Goal: Information Seeking & Learning: Learn about a topic

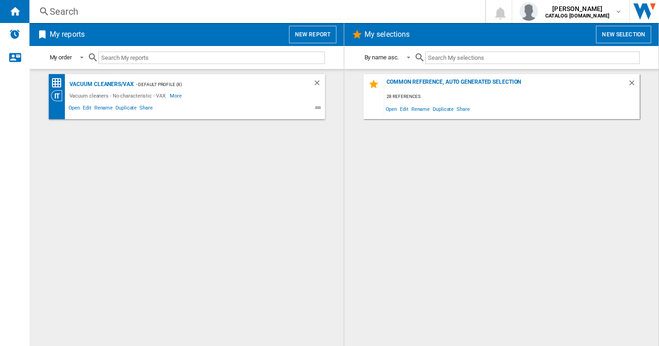
click at [51, 0] on div "Search Search 0 [PERSON_NAME] CATALOG [DOMAIN_NAME] CATALOG [DOMAIN_NAME] My se…" at bounding box center [344, 11] width 630 height 23
click at [52, 9] on div "Search" at bounding box center [255, 11] width 411 height 13
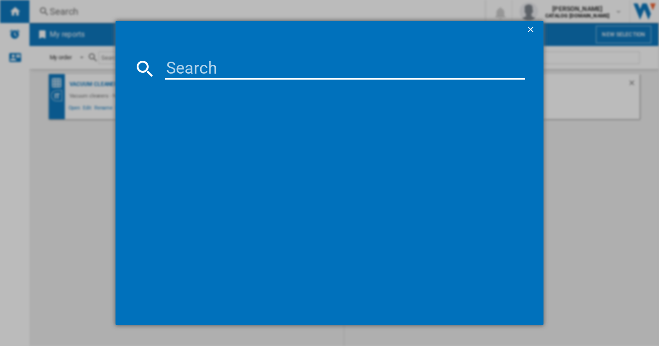
click at [201, 70] on input at bounding box center [345, 69] width 360 height 22
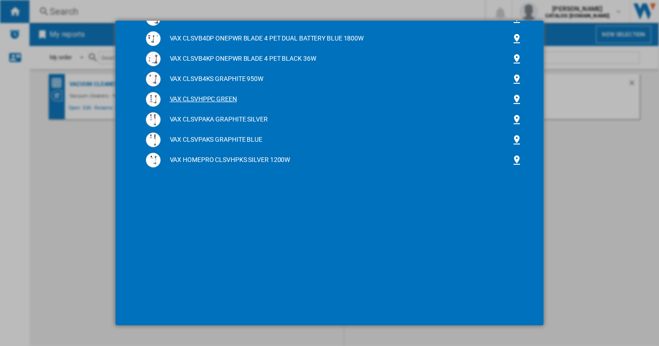
scroll to position [153, 0]
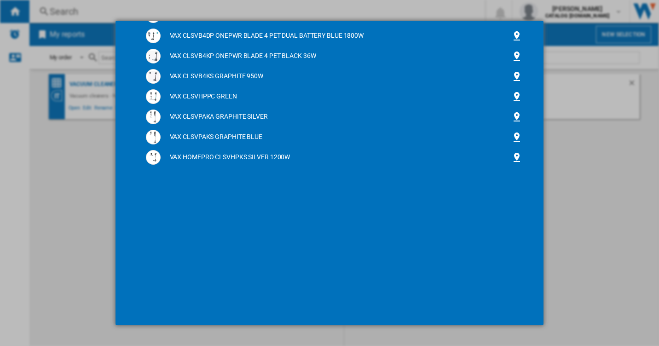
type input "clsv"
click at [44, 200] on div "clsv references (17) VAX BLADE 5 CLSVB5KP GREY VAX CLSVB4CA GRAPHITE BLUE VAX C…" at bounding box center [329, 173] width 659 height 346
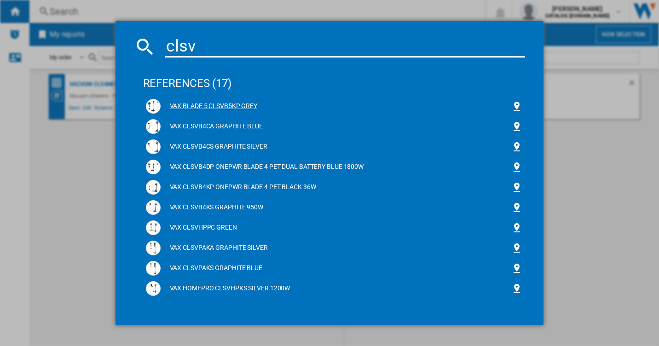
scroll to position [0, 0]
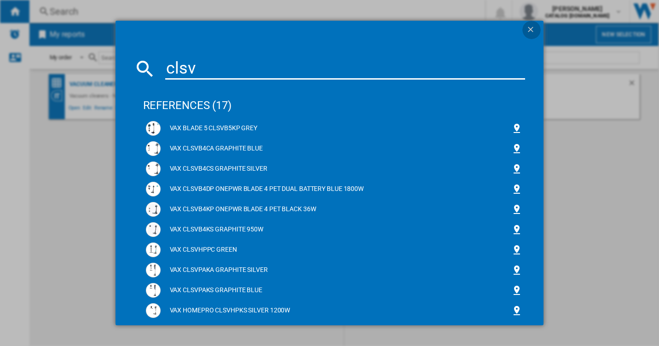
click at [530, 31] on ng-md-icon "getI18NText('BUTTONS.CLOSE_DIALOG')" at bounding box center [531, 30] width 11 height 11
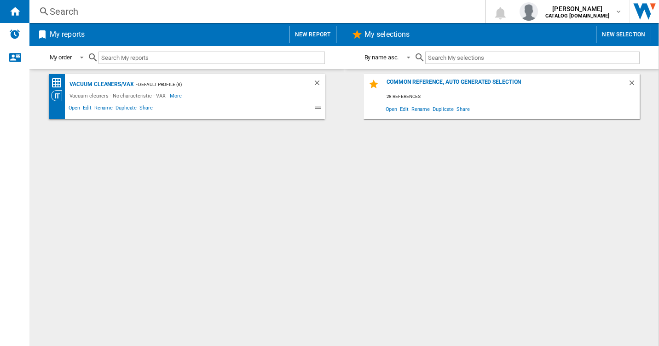
click at [77, 9] on div "Search" at bounding box center [255, 11] width 411 height 13
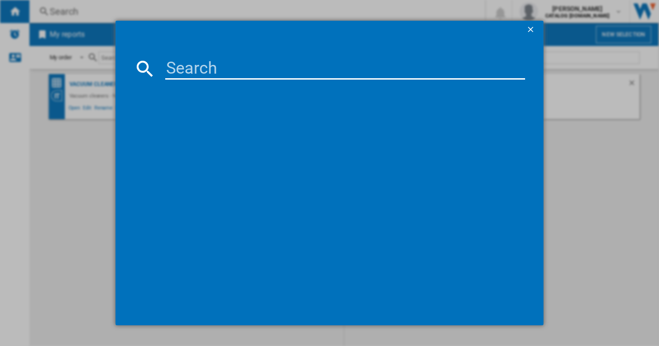
click at [206, 70] on input at bounding box center [345, 69] width 360 height 22
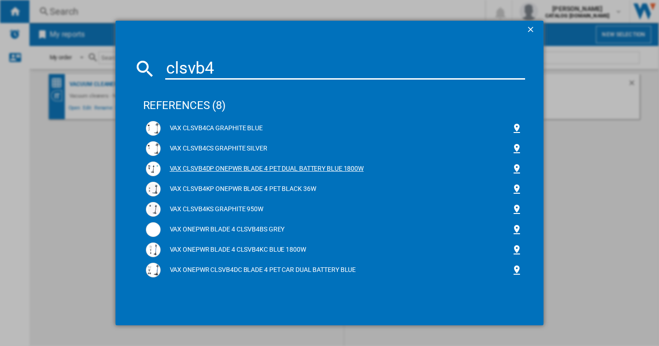
type input "clsvb4"
click at [243, 164] on div "VAX CLSVB4DP ONEPWR BLADE 4 PET DUAL BATTERY BLUE 1800W" at bounding box center [336, 168] width 351 height 9
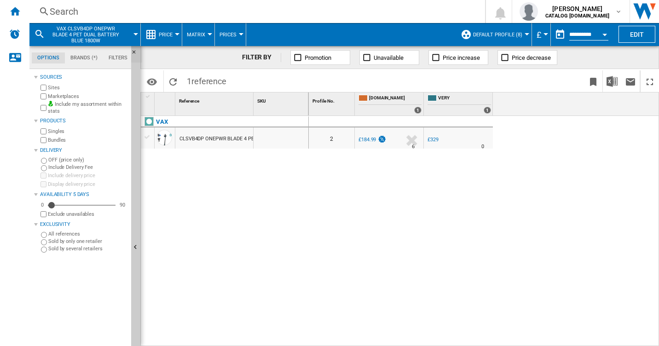
click at [133, 50] on ng-md-icon "Hide" at bounding box center [136, 54] width 11 height 11
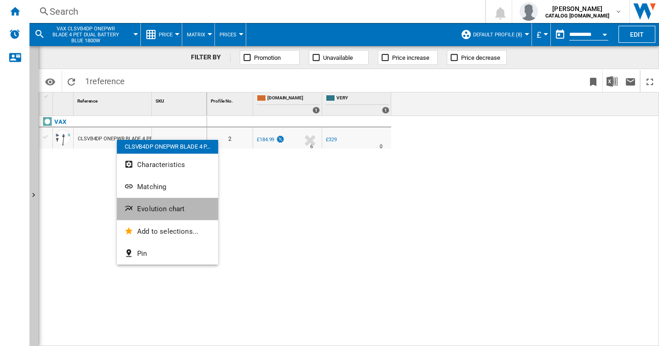
click at [162, 209] on span "Evolution chart" at bounding box center [160, 209] width 47 height 8
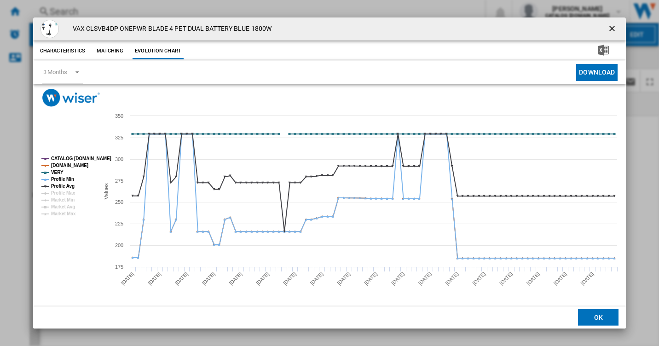
drag, startPoint x: 611, startPoint y: 27, endPoint x: 610, endPoint y: 40, distance: 12.9
click at [611, 27] on ng-md-icon "getI18NText('BUTTONS.CLOSE_DIALOG')" at bounding box center [612, 29] width 11 height 11
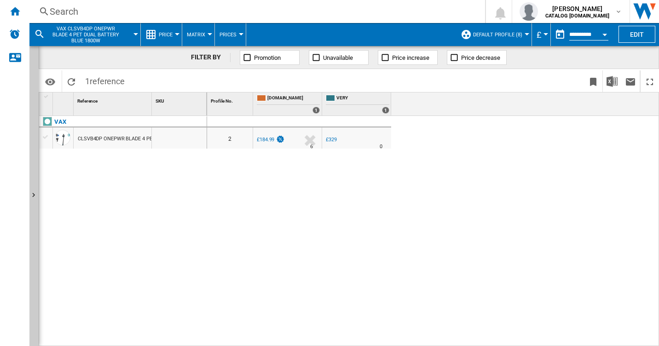
click at [601, 33] on button "Open calendar" at bounding box center [604, 33] width 17 height 17
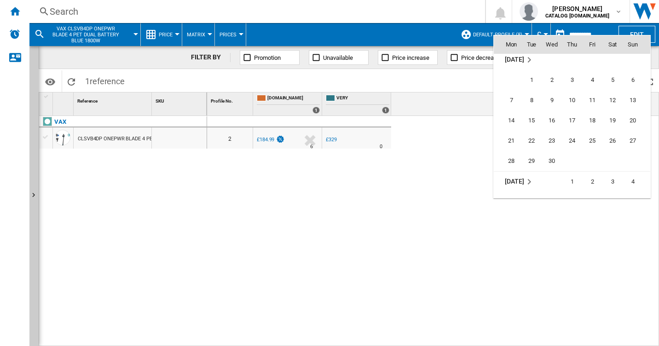
scroll to position [3777, 0]
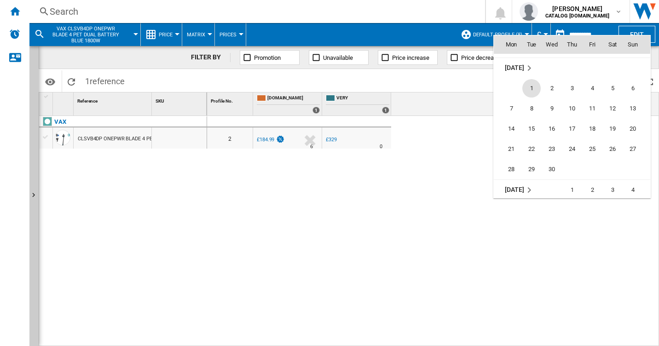
click at [533, 90] on span "1" at bounding box center [531, 88] width 18 height 18
type input "**********"
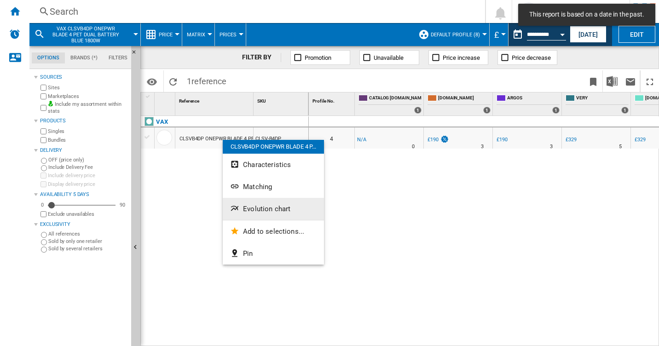
click at [260, 209] on span "Evolution chart" at bounding box center [266, 209] width 47 height 8
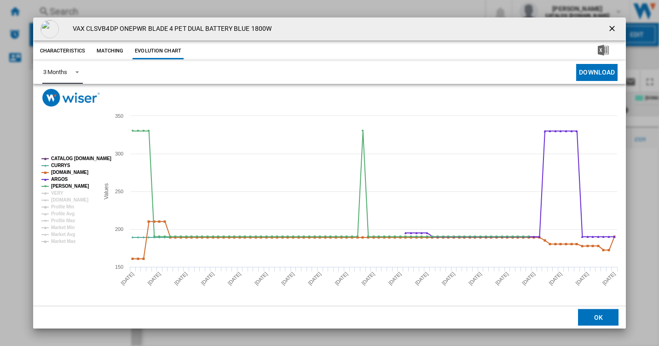
click at [76, 71] on span "Product popup" at bounding box center [74, 71] width 11 height 8
click at [62, 95] on div "6 Months" at bounding box center [55, 95] width 24 height 8
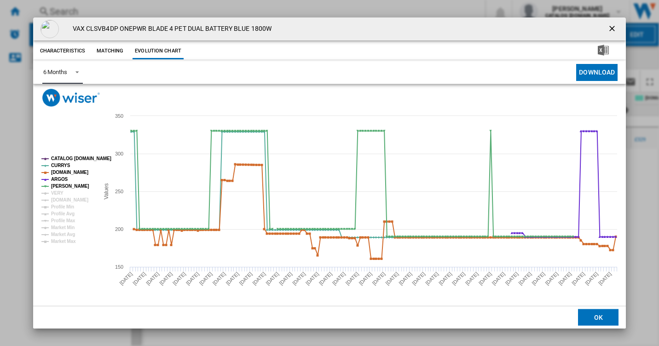
click at [72, 153] on rect "Product popup" at bounding box center [67, 200] width 58 height 95
click at [61, 159] on tspan "CATALOG [DOMAIN_NAME]" at bounding box center [81, 158] width 60 height 5
click at [58, 163] on tspan "CURRYS" at bounding box center [60, 165] width 19 height 5
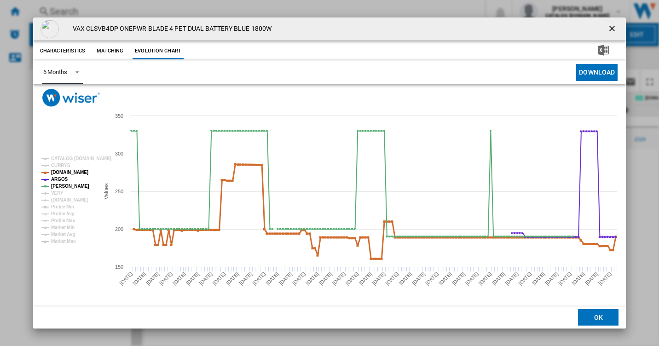
click at [58, 173] on tspan "[DOMAIN_NAME]" at bounding box center [69, 172] width 37 height 5
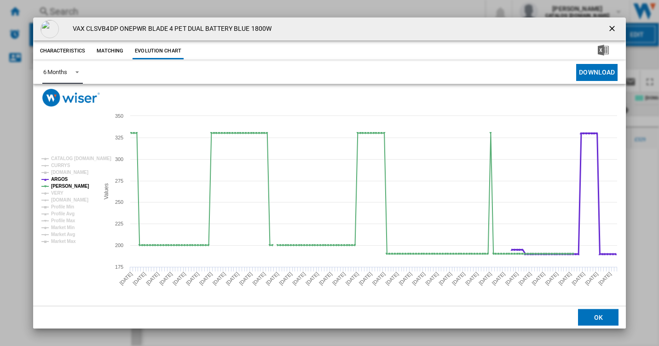
click at [58, 181] on tspan "ARGOS" at bounding box center [59, 179] width 17 height 5
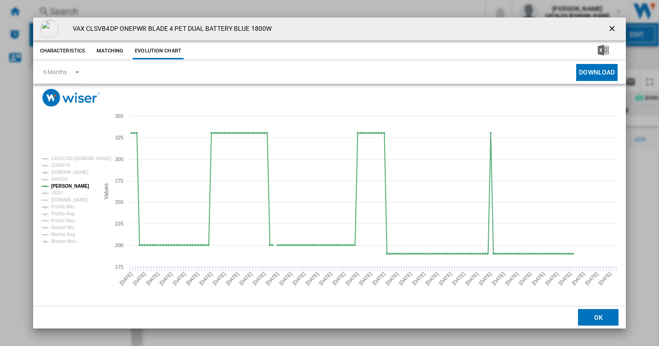
click at [617, 28] on ng-md-icon "getI18NText('BUTTONS.CLOSE_DIALOG')" at bounding box center [612, 29] width 11 height 11
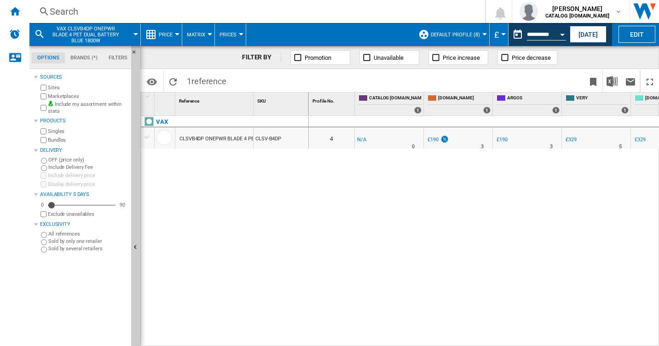
click at [64, 9] on div "Search" at bounding box center [255, 11] width 411 height 13
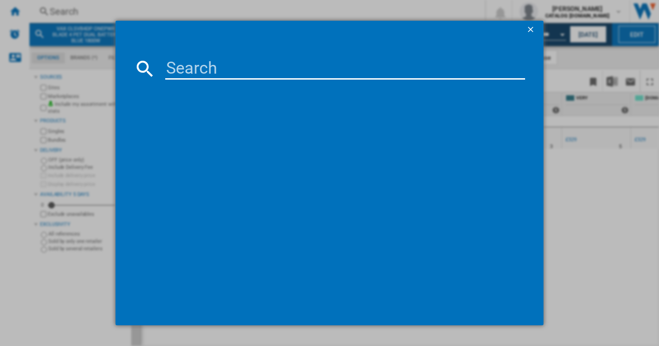
click at [193, 63] on input at bounding box center [345, 69] width 360 height 22
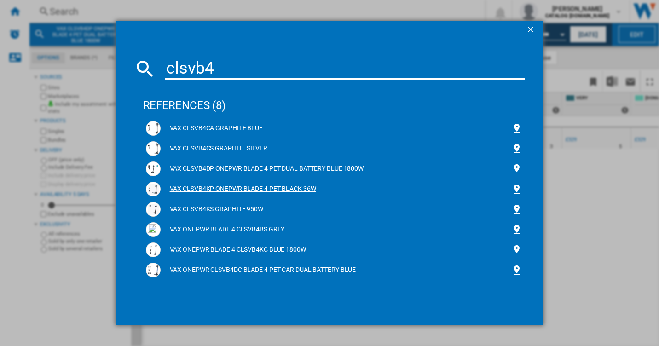
type input "clsvb4"
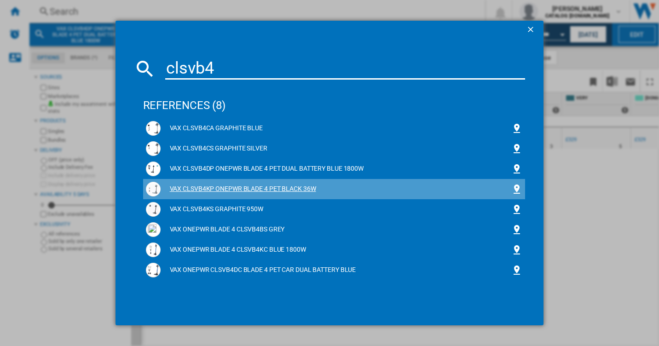
click at [228, 186] on div "VAX CLSVB4KP ONEPWR BLADE 4 PET BLACK 36W" at bounding box center [336, 189] width 351 height 9
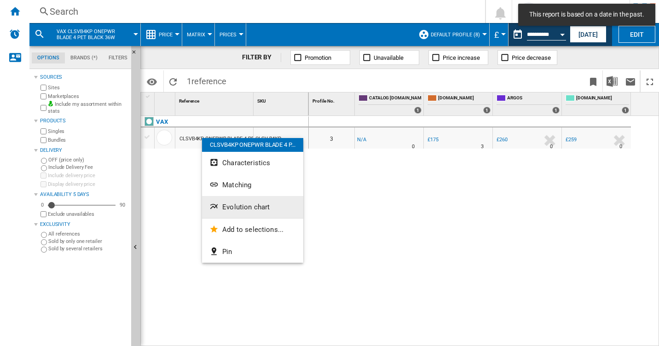
click at [238, 204] on span "Evolution chart" at bounding box center [245, 207] width 47 height 8
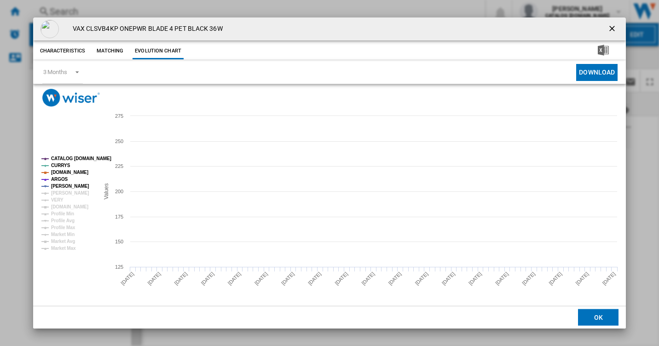
click at [82, 154] on rect "Product popup" at bounding box center [67, 204] width 58 height 102
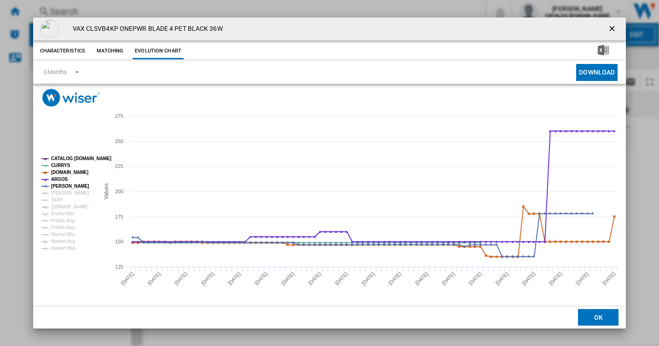
click at [66, 160] on tspan "CATALOG [DOMAIN_NAME]" at bounding box center [81, 158] width 60 height 5
click at [58, 165] on tspan "CURRYS" at bounding box center [60, 165] width 19 height 5
click at [60, 172] on tspan "[DOMAIN_NAME]" at bounding box center [69, 172] width 37 height 5
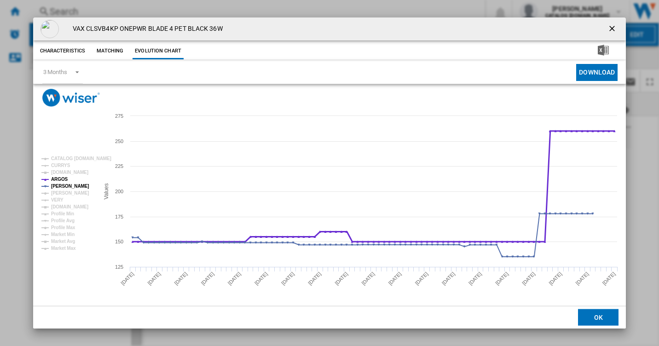
click at [57, 181] on tspan "ARGOS" at bounding box center [59, 179] width 17 height 5
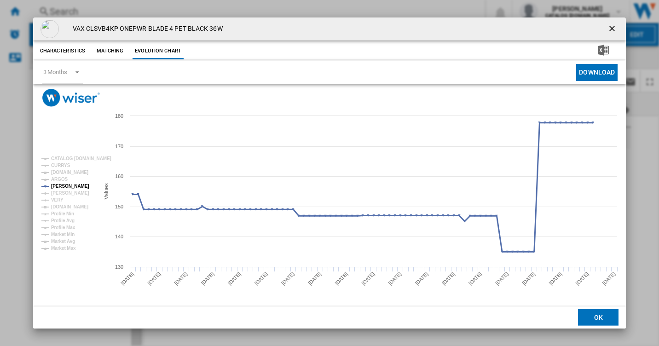
click at [69, 186] on tspan "[PERSON_NAME]" at bounding box center [70, 186] width 38 height 5
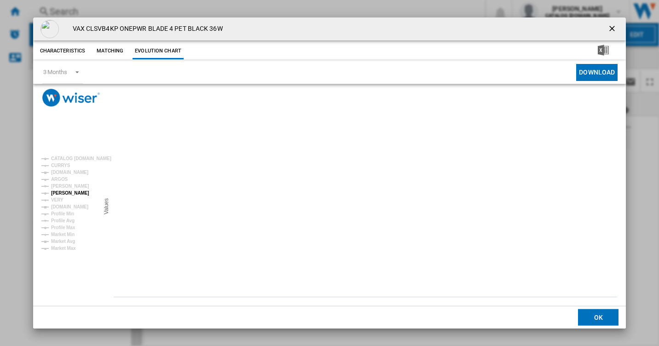
click at [65, 193] on tspan "[PERSON_NAME]" at bounding box center [70, 193] width 38 height 5
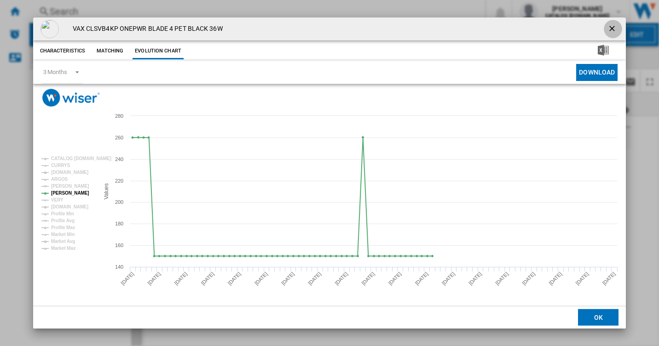
click at [611, 29] on ng-md-icon "getI18NText('BUTTONS.CLOSE_DIALOG')" at bounding box center [612, 29] width 11 height 11
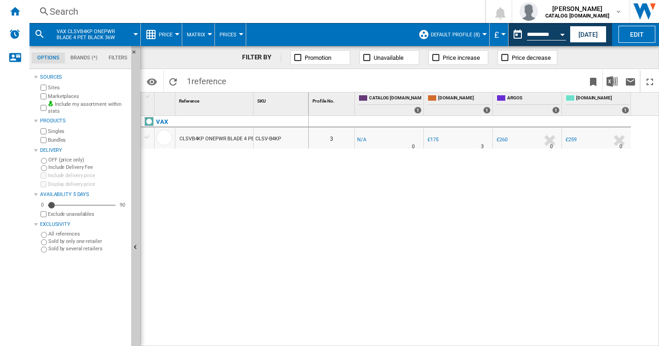
click at [68, 11] on div "Search" at bounding box center [255, 11] width 411 height 13
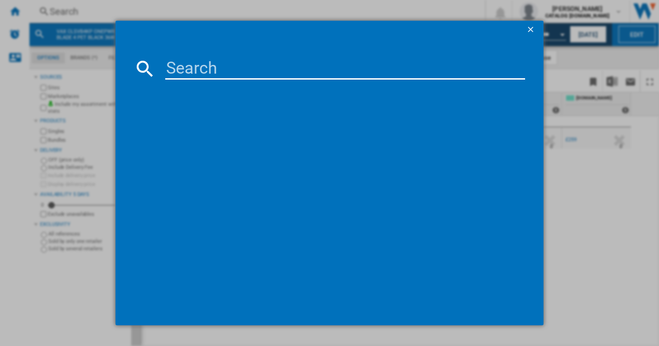
click at [527, 29] on ng-md-icon "getI18NText('BUTTONS.CLOSE_DIALOG')" at bounding box center [531, 30] width 11 height 11
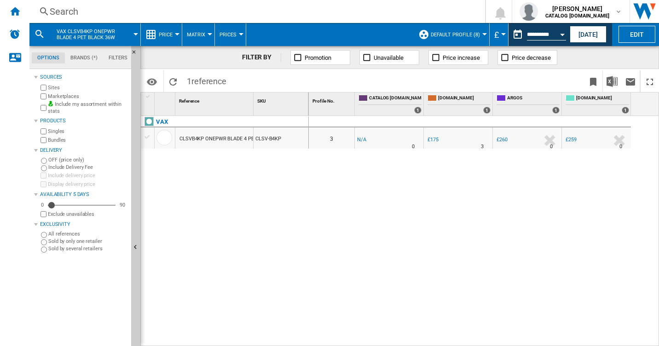
click at [51, 9] on div "Search" at bounding box center [255, 11] width 411 height 13
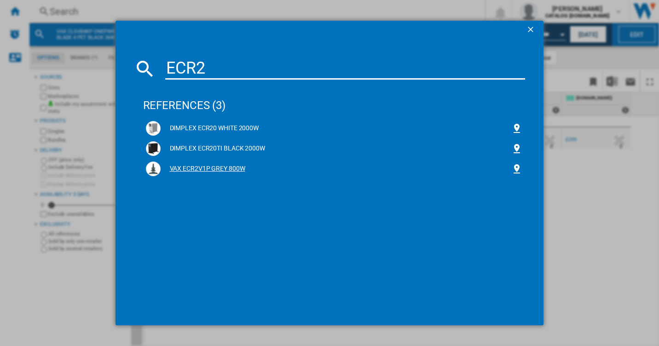
type input "ECR2"
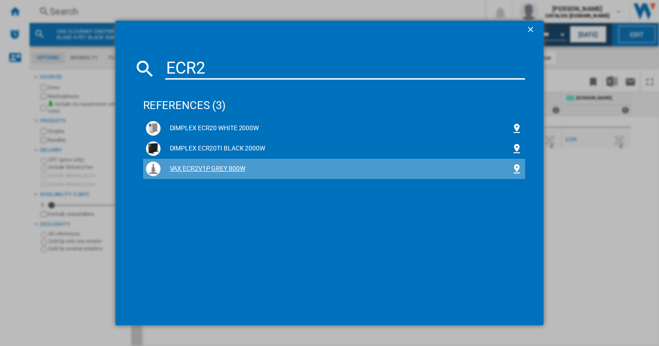
click at [223, 166] on div "VAX ECR2V1P GREY 800W" at bounding box center [336, 168] width 351 height 9
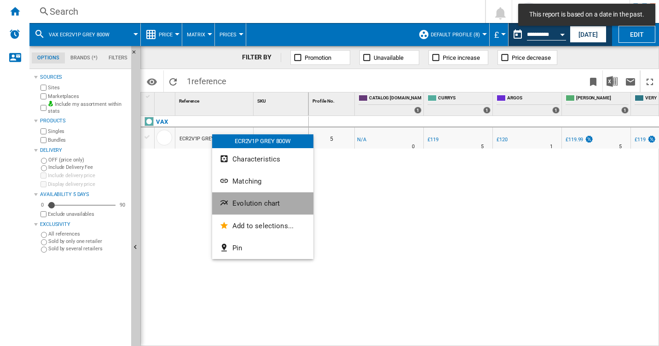
click at [250, 202] on span "Evolution chart" at bounding box center [255, 203] width 47 height 8
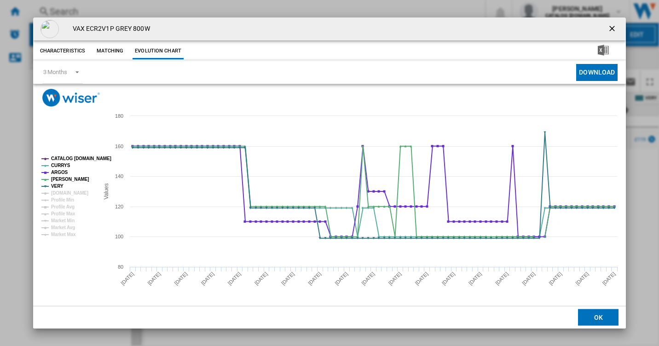
click at [69, 158] on tspan "CATALOG [DOMAIN_NAME]" at bounding box center [81, 158] width 60 height 5
click at [63, 164] on tspan "CURRYS" at bounding box center [60, 165] width 19 height 5
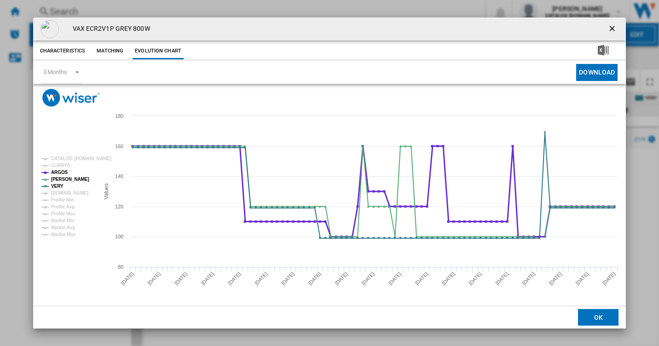
click at [62, 171] on tspan "ARGOS" at bounding box center [59, 172] width 17 height 5
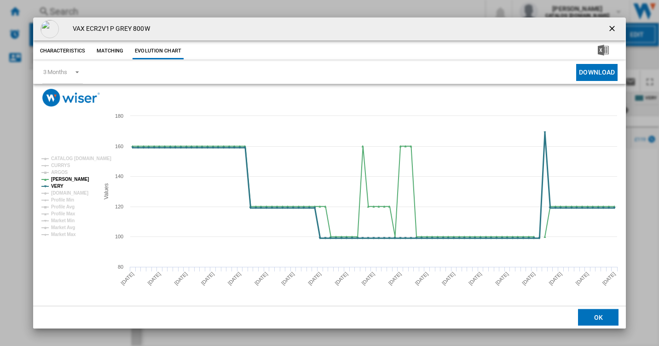
click at [59, 185] on tspan "VERY" at bounding box center [57, 186] width 12 height 5
